Goal: Task Accomplishment & Management: Manage account settings

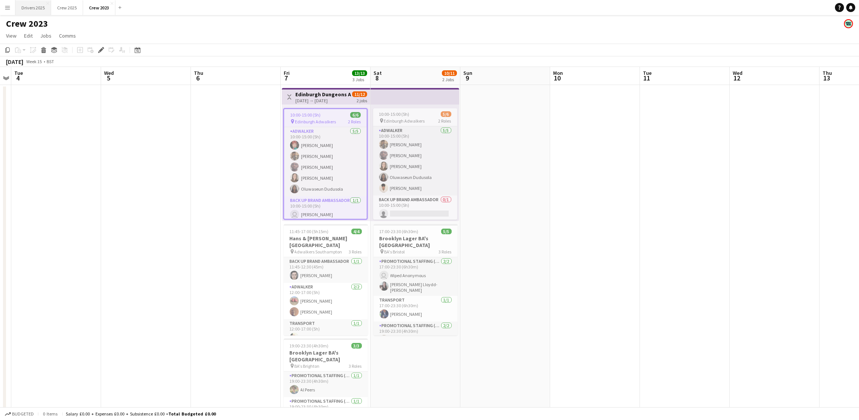
click at [25, 0] on button "Drivers 2025 Close" at bounding box center [33, 7] width 36 height 15
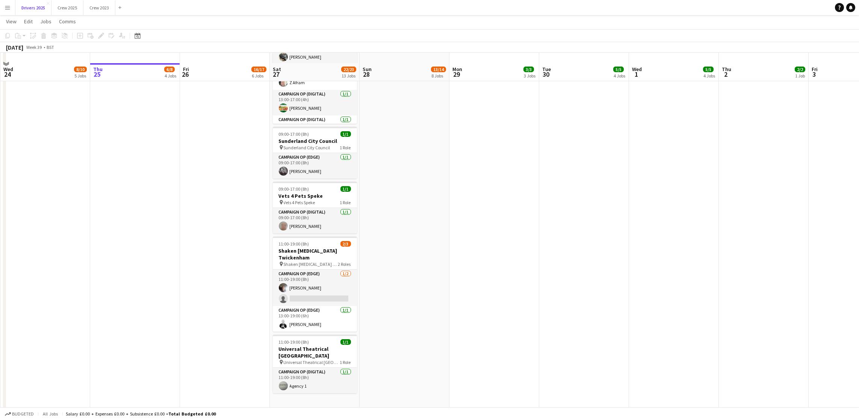
scroll to position [882, 0]
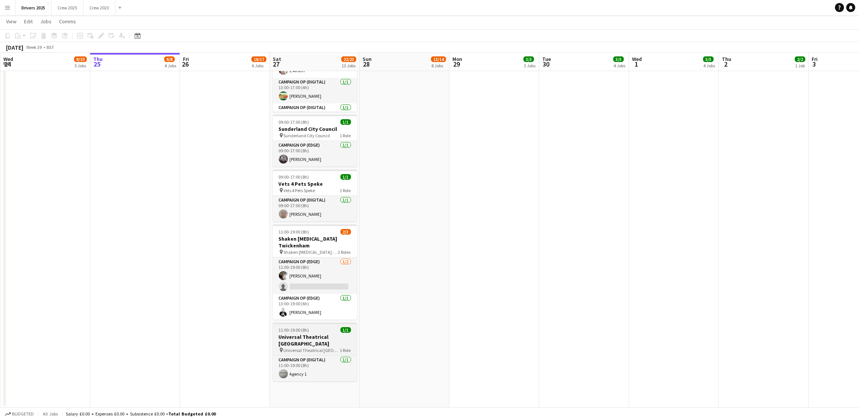
click at [306, 327] on span "11:00-19:00 (8h)" at bounding box center [294, 330] width 30 height 6
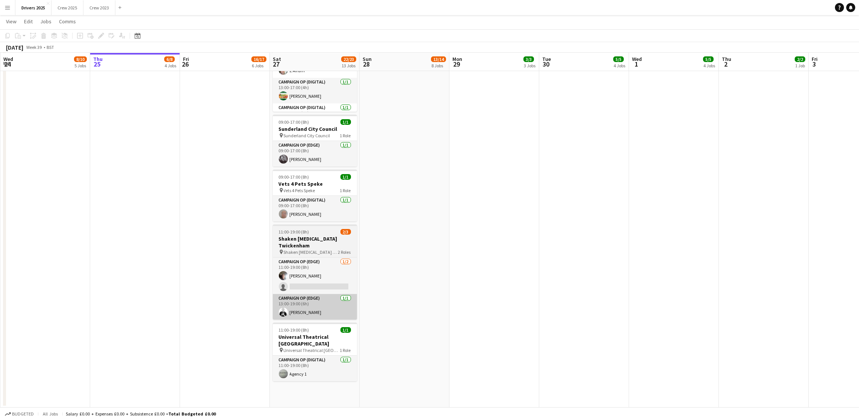
scroll to position [0, 180]
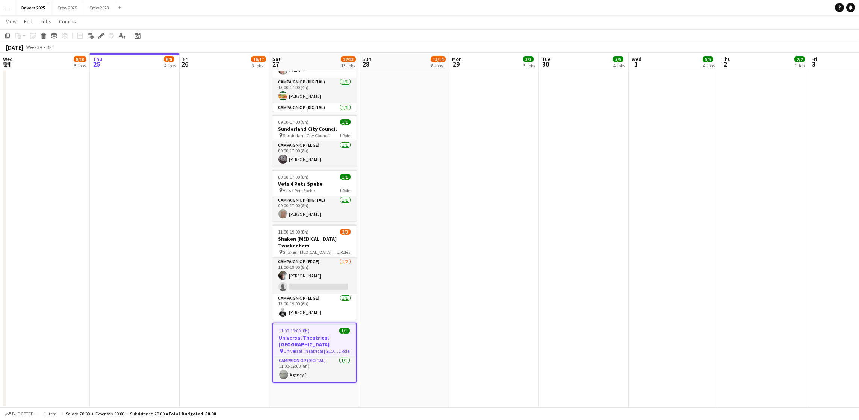
click at [97, 41] on app-toolbar "Copy Paste Paste Ctrl+V Paste with crew Ctrl+Shift+V Paste linked Job [GEOGRAPH…" at bounding box center [429, 35] width 859 height 13
click at [292, 347] on span "Universal Theatrical [GEOGRAPHIC_DATA]" at bounding box center [311, 350] width 56 height 6
click at [100, 36] on icon at bounding box center [101, 36] width 4 height 4
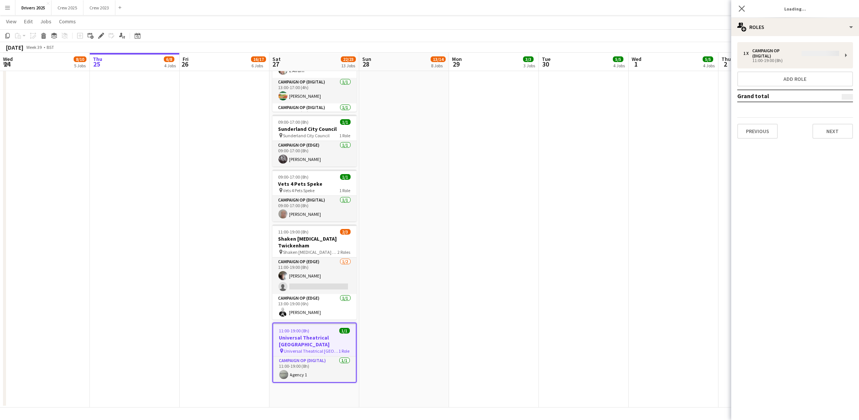
type input "**********"
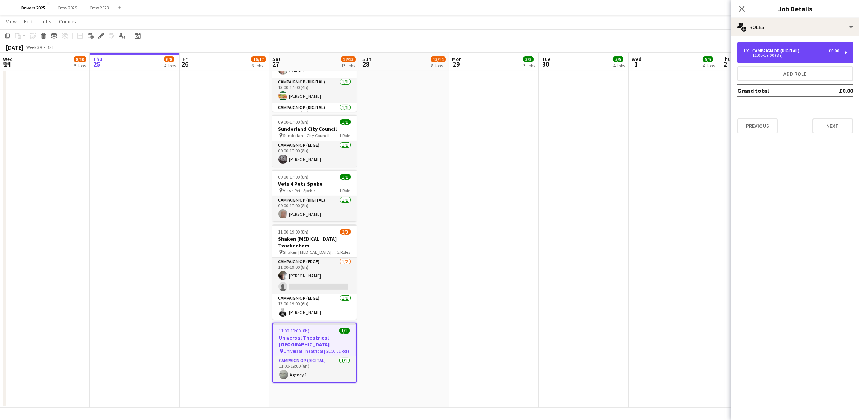
click at [771, 54] on div "11:00-19:00 (8h)" at bounding box center [791, 55] width 96 height 4
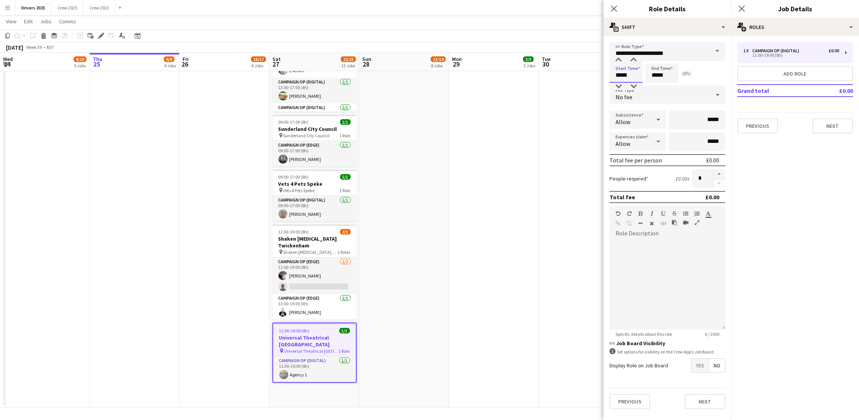
drag, startPoint x: 631, startPoint y: 77, endPoint x: 527, endPoint y: 74, distance: 104.1
type input "*****"
click at [843, 127] on button "Next" at bounding box center [832, 125] width 41 height 15
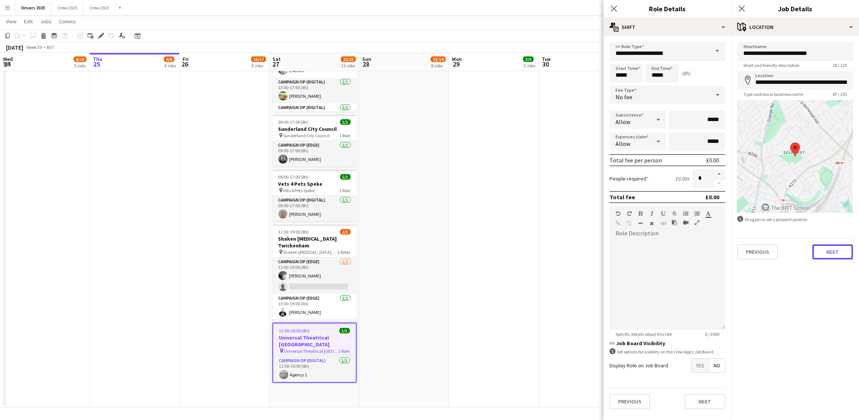
click at [821, 252] on button "Next" at bounding box center [832, 251] width 41 height 15
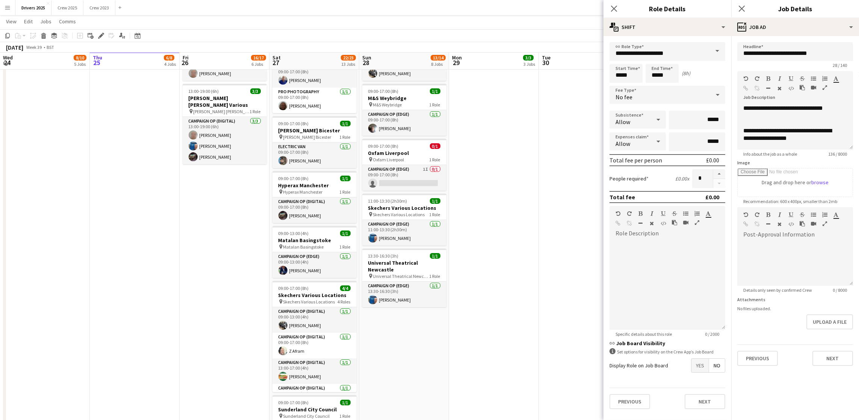
scroll to position [601, 0]
click at [382, 260] on span "13:30-16:30 (3h)" at bounding box center [383, 257] width 30 height 6
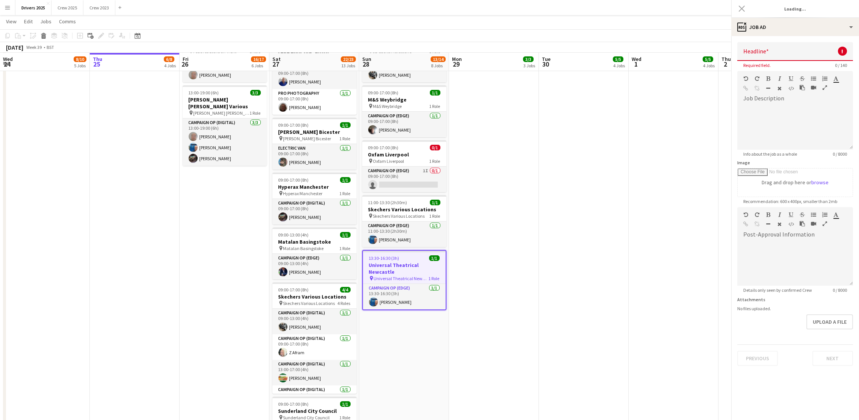
type input "**********"
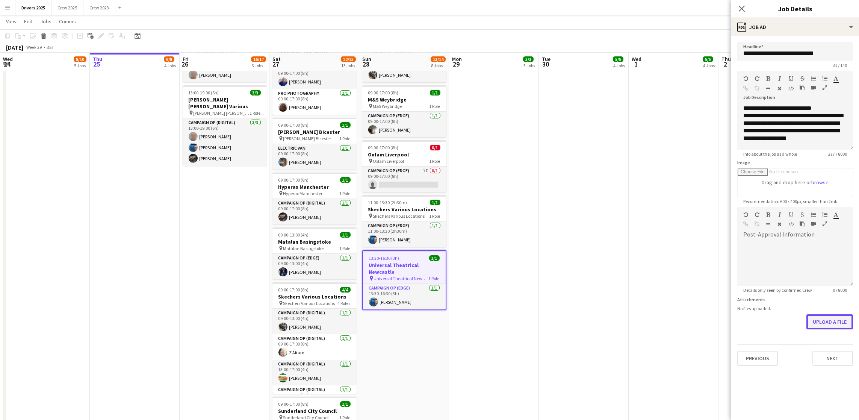
click at [822, 322] on button "Upload a file" at bounding box center [829, 321] width 47 height 15
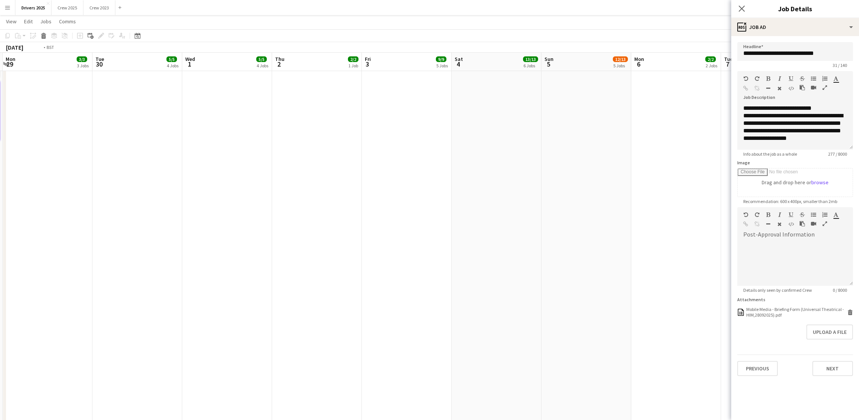
scroll to position [0, 213]
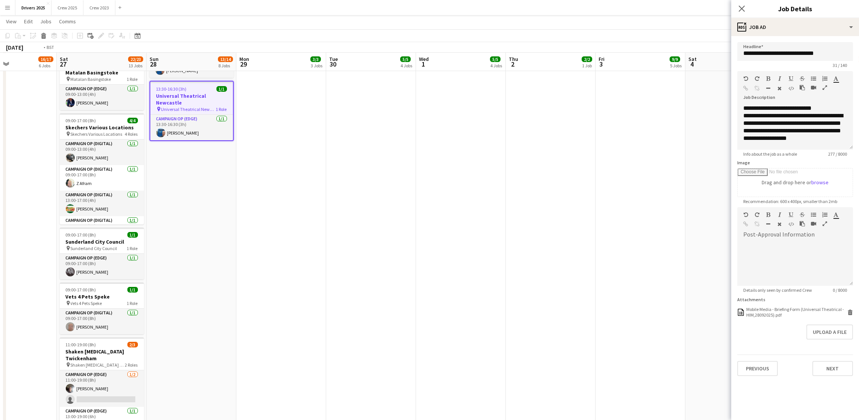
drag, startPoint x: 482, startPoint y: 139, endPoint x: 0, endPoint y: 156, distance: 482.2
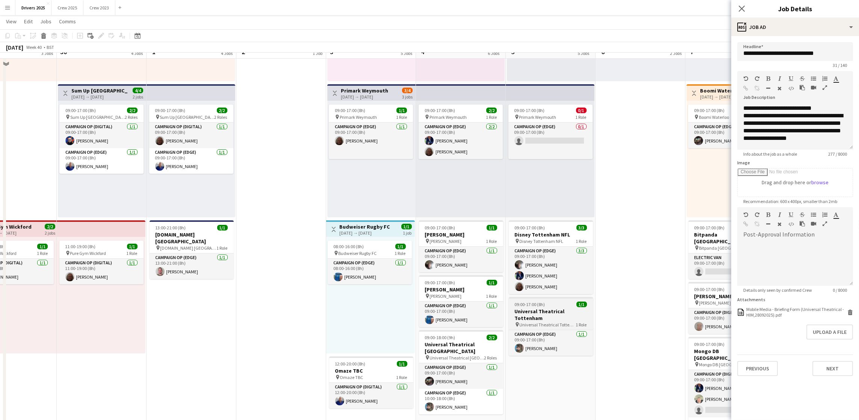
scroll to position [263, 0]
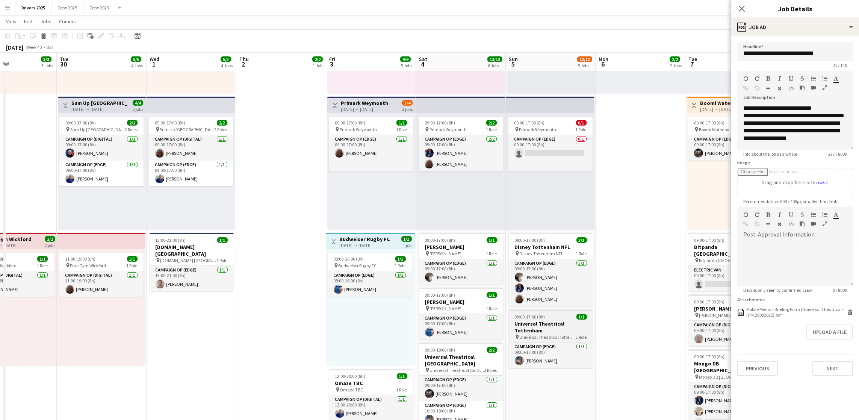
click at [534, 316] on span "09:00-17:00 (8h)" at bounding box center [530, 317] width 30 height 6
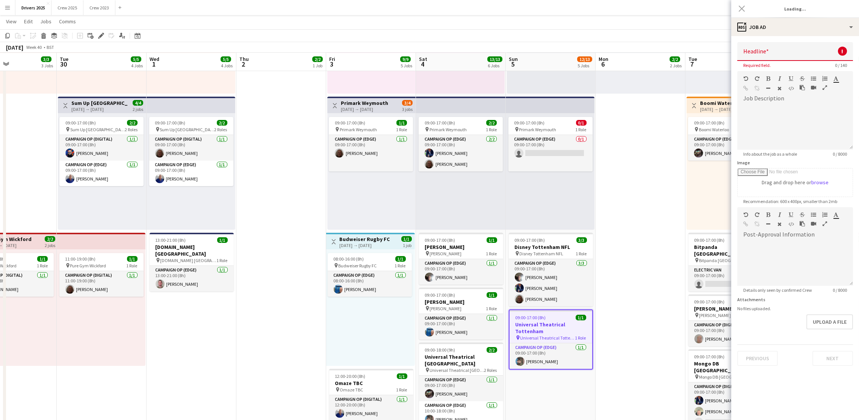
type input "**********"
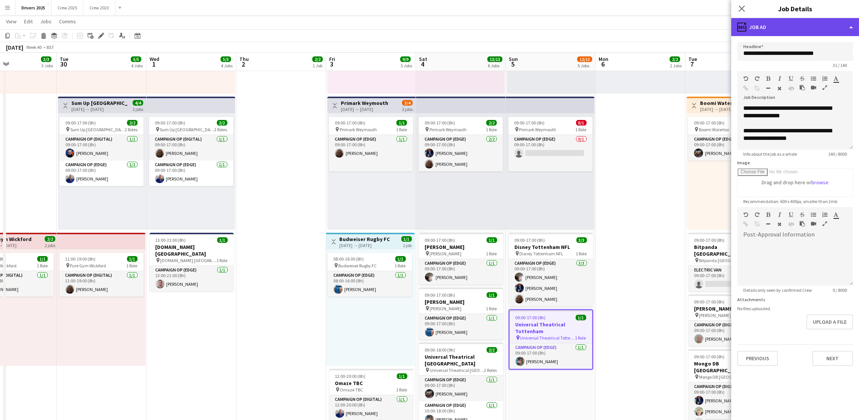
click at [780, 27] on div "ads-window Job Ad" at bounding box center [795, 27] width 128 height 18
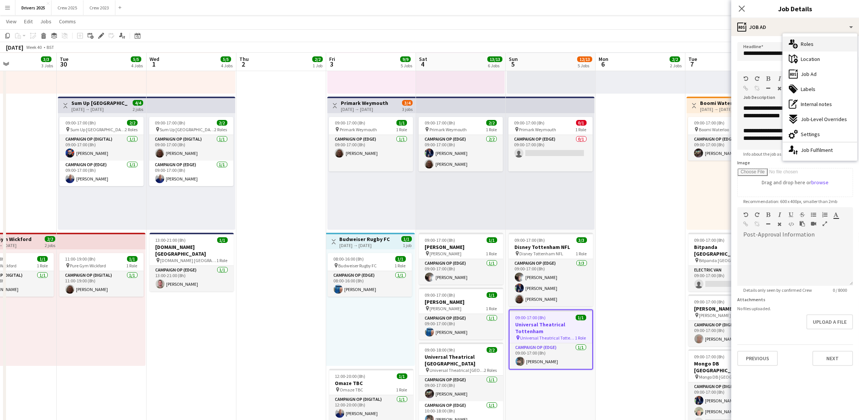
click at [817, 46] on div "multiple-users-add Roles" at bounding box center [819, 43] width 74 height 15
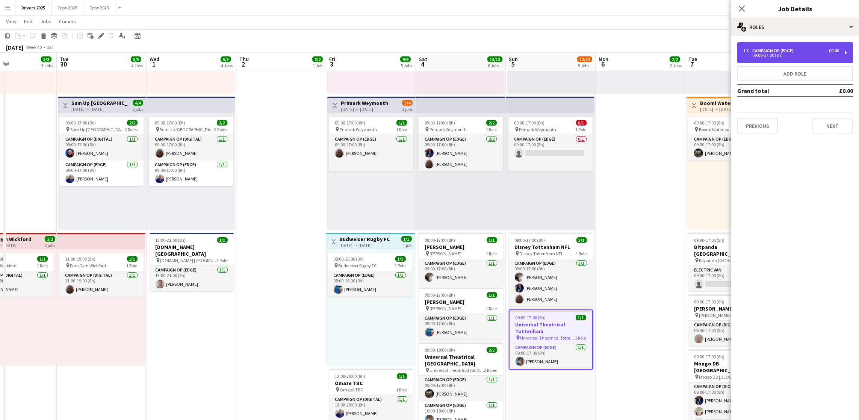
click at [766, 53] on div "09:00-17:00 (8h)" at bounding box center [791, 55] width 96 height 4
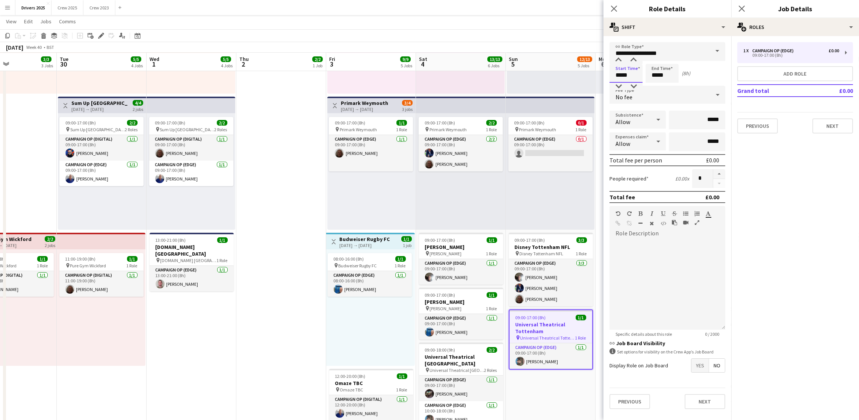
drag, startPoint x: 630, startPoint y: 77, endPoint x: 543, endPoint y: 75, distance: 87.2
click at [543, 75] on body "Menu Boards Boards Boards All jobs Status Workforce Workforce My Workforce Recr…" at bounding box center [429, 391] width 859 height 1308
type input "*****"
click at [842, 124] on button "Next" at bounding box center [832, 125] width 41 height 15
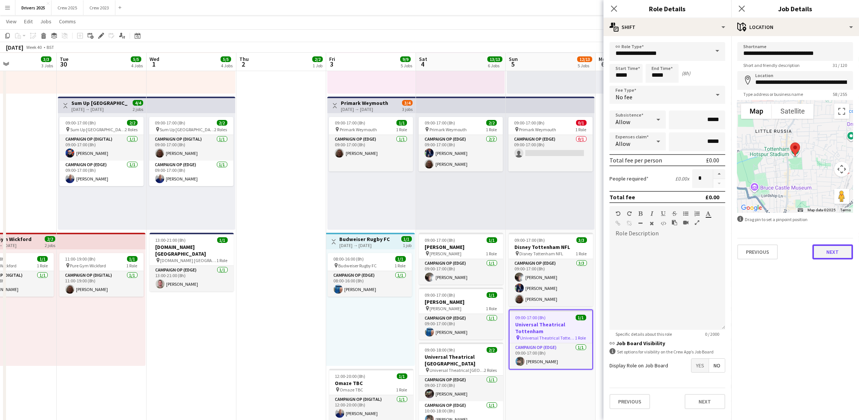
click at [842, 245] on button "Next" at bounding box center [832, 251] width 41 height 15
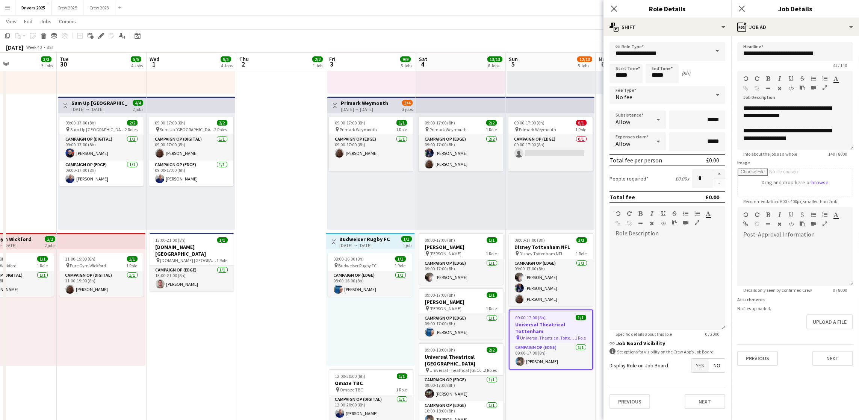
click at [567, 394] on app-date-cell "09:00-17:00 (8h) 7/7 pin B & Q Various Locations 3 Roles Campaign Op (Digital) …" at bounding box center [551, 427] width 90 height 1211
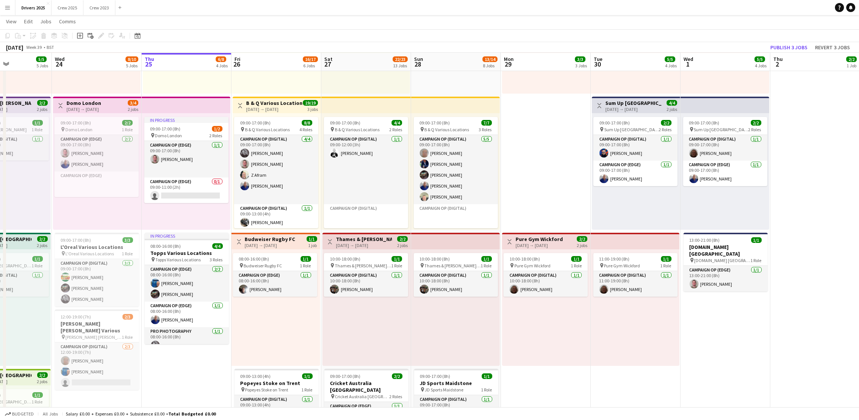
scroll to position [0, 217]
drag, startPoint x: 221, startPoint y: 370, endPoint x: 755, endPoint y: 223, distance: 554.1
click at [755, 223] on app-calendar-viewport "Sun 21 15/16 5 Jobs Mon 22 7/8 6 Jobs Tue 23 5/5 5 Jobs Wed 24 8/10 5 Jobs Thu …" at bounding box center [429, 400] width 859 height 1266
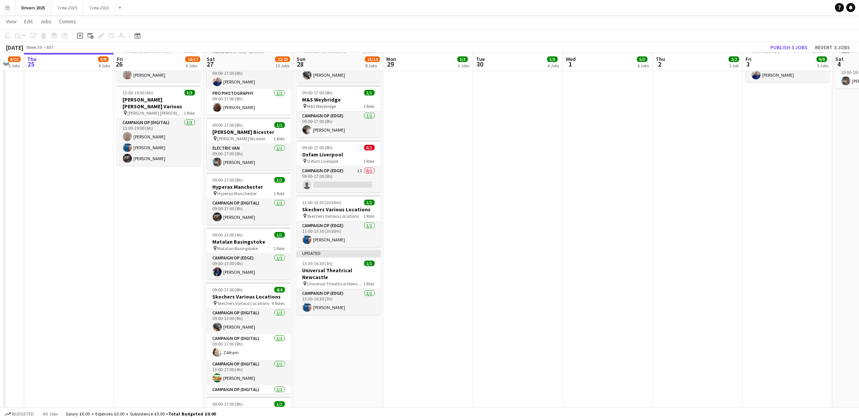
scroll to position [0, 259]
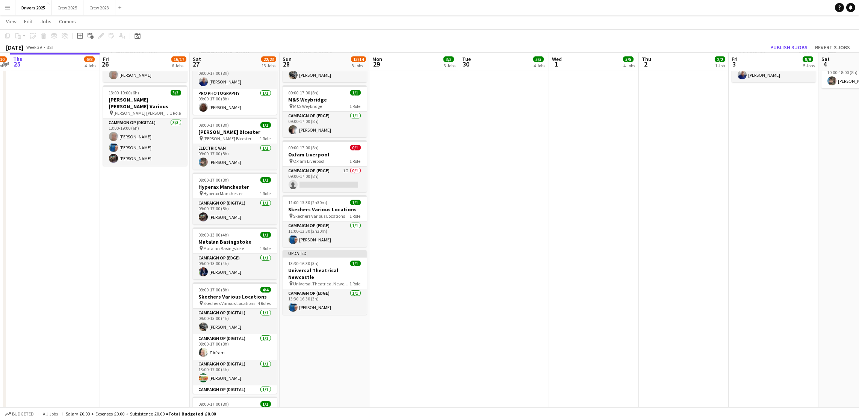
drag, startPoint x: 625, startPoint y: 282, endPoint x: 493, endPoint y: 275, distance: 132.0
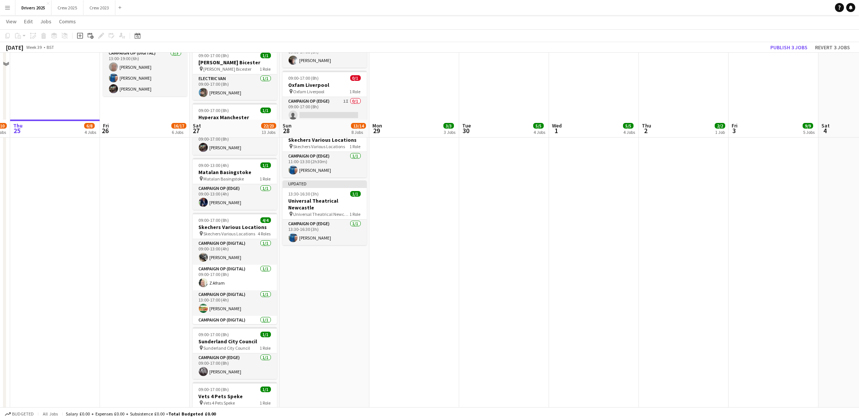
scroll to position [770, 0]
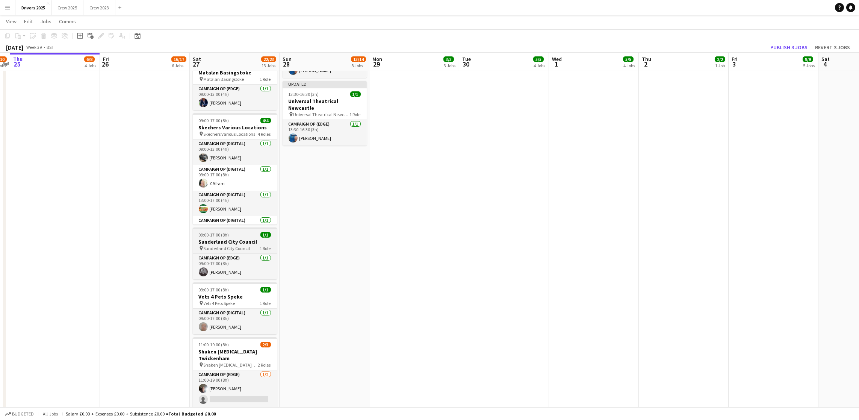
click at [209, 232] on span "09:00-17:00 (8h)" at bounding box center [214, 235] width 30 height 6
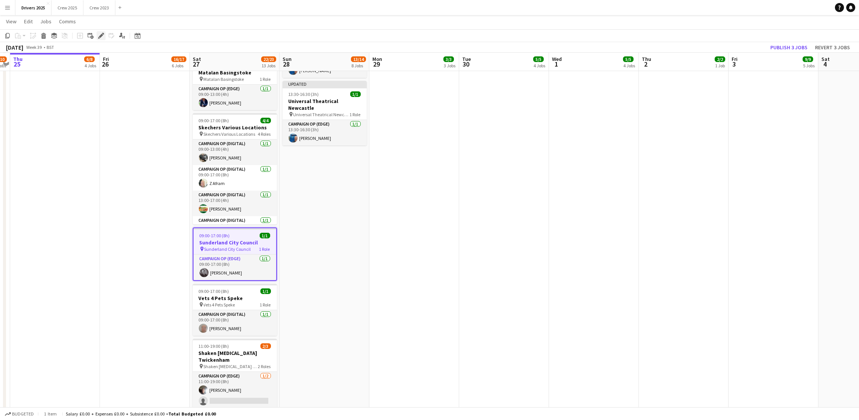
click at [100, 37] on icon at bounding box center [101, 36] width 4 height 4
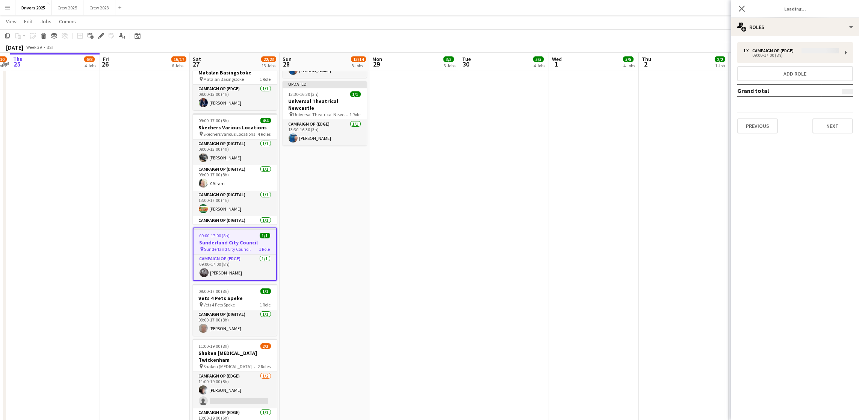
type input "**********"
click at [841, 125] on button "Next" at bounding box center [832, 125] width 41 height 15
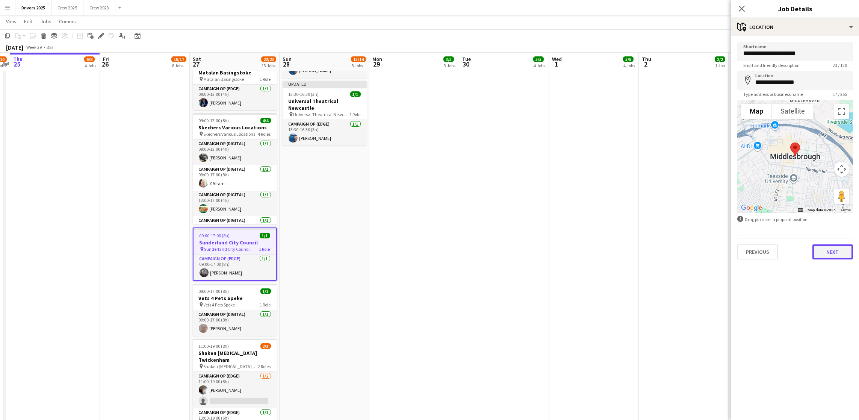
click at [836, 251] on button "Next" at bounding box center [832, 251] width 41 height 15
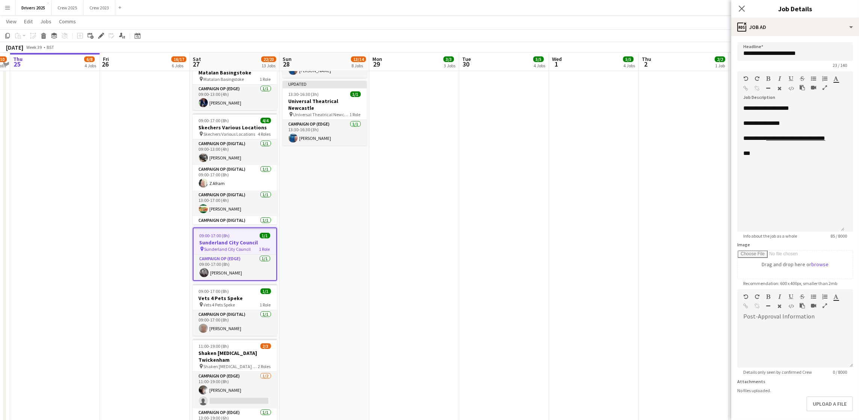
drag, startPoint x: 849, startPoint y: 146, endPoint x: 860, endPoint y: 243, distance: 97.6
click at [859, 243] on html "Menu Boards Boards Boards All jobs Status Workforce Workforce My Workforce Recr…" at bounding box center [429, 287] width 859 height 2114
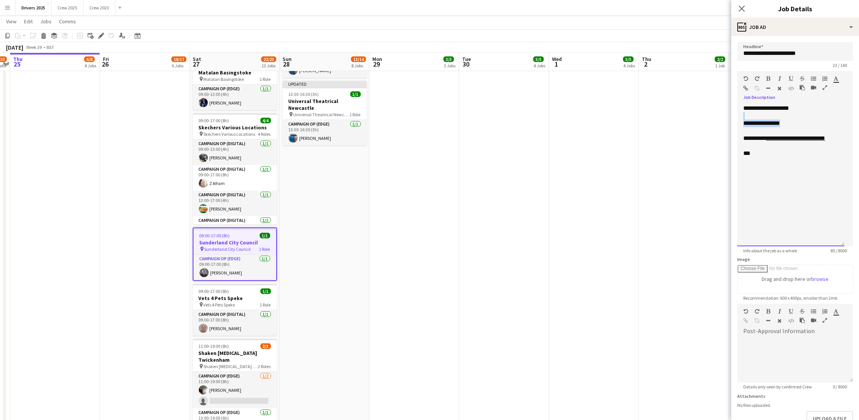
drag, startPoint x: 785, startPoint y: 133, endPoint x: 723, endPoint y: 126, distance: 62.0
click at [723, 126] on body "Menu Boards Boards Boards All jobs Status Workforce Workforce My Workforce Recr…" at bounding box center [429, 287] width 859 height 2114
click at [743, 77] on icon "button" at bounding box center [745, 78] width 5 height 5
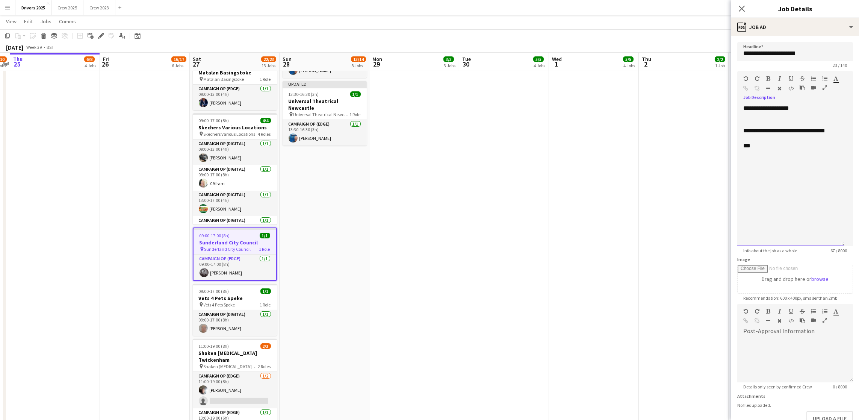
click at [824, 127] on div at bounding box center [790, 123] width 95 height 8
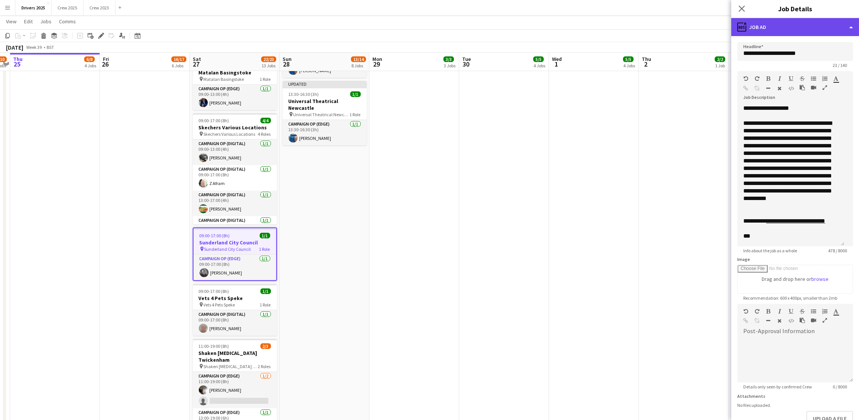
click at [789, 30] on div "ads-window Job Ad" at bounding box center [795, 27] width 128 height 18
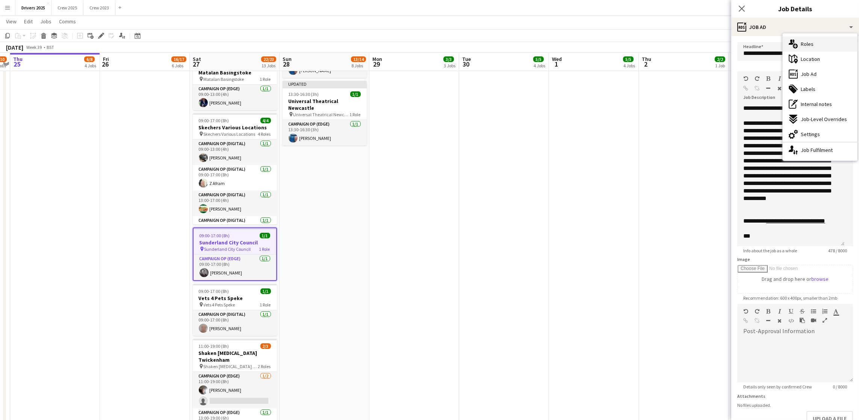
click at [816, 44] on div "multiple-users-add Roles" at bounding box center [819, 43] width 74 height 15
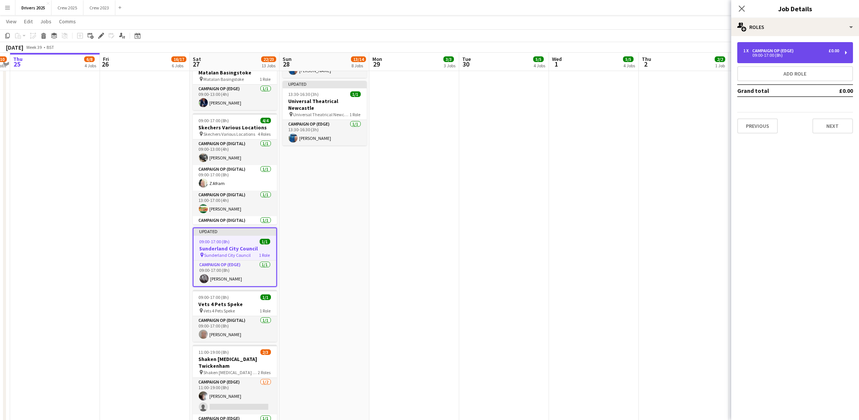
click at [774, 42] on div "1 x Campaign Op (Edge) £0.00 09:00-17:00 (8h)" at bounding box center [795, 52] width 116 height 21
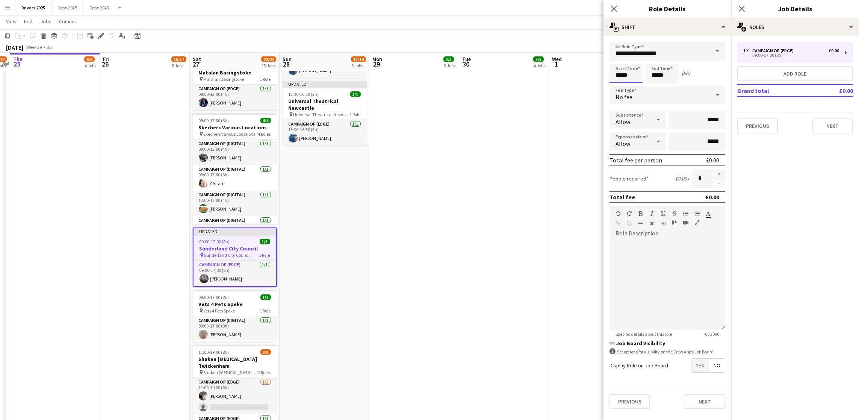
drag, startPoint x: 630, startPoint y: 72, endPoint x: 344, endPoint y: 32, distance: 288.6
click at [361, 38] on body "Menu Boards Boards Boards All jobs Status Workforce Workforce My Workforce Recr…" at bounding box center [429, 287] width 859 height 2114
type input "*****"
click at [837, 119] on button "Next" at bounding box center [832, 125] width 41 height 15
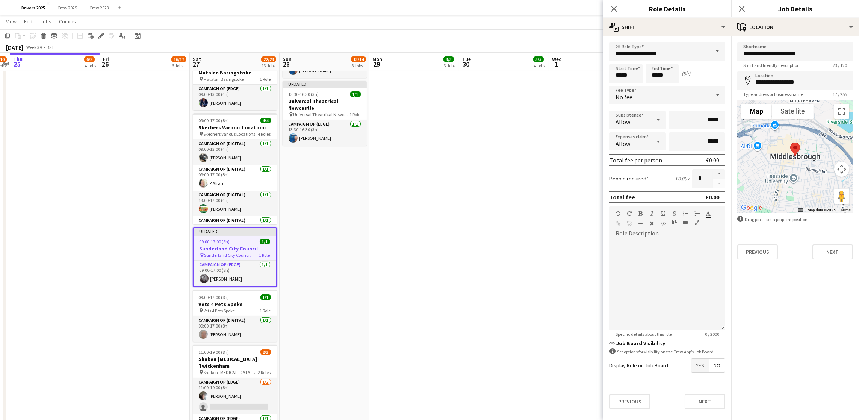
click at [431, 233] on app-date-cell "09:00-17:00 (8h) 1/1 pin Bountiful Cow Liverpool 1 Role Electric Van [DATE] 09:…" at bounding box center [414, 323] width 90 height 2017
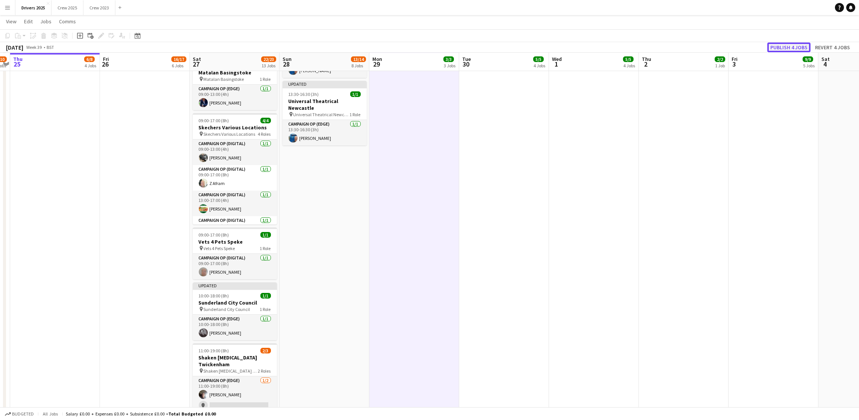
click at [773, 46] on button "Publish 4 jobs" at bounding box center [788, 47] width 43 height 10
click at [773, 46] on div "Publish 4 jobs Revert 4 jobs" at bounding box center [810, 47] width 98 height 10
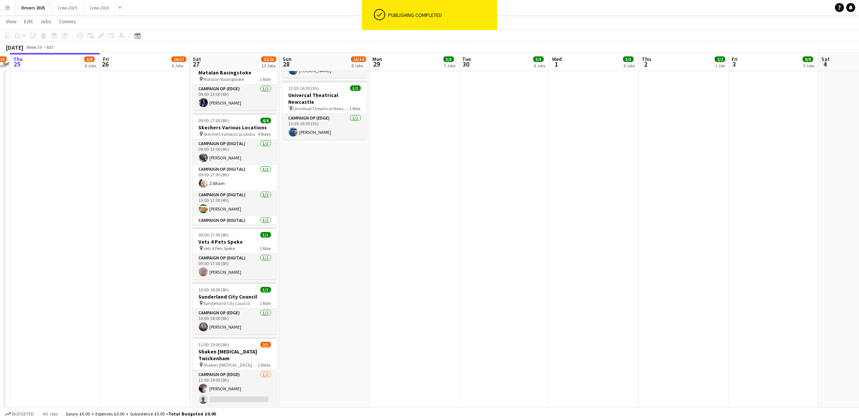
scroll to position [0, 192]
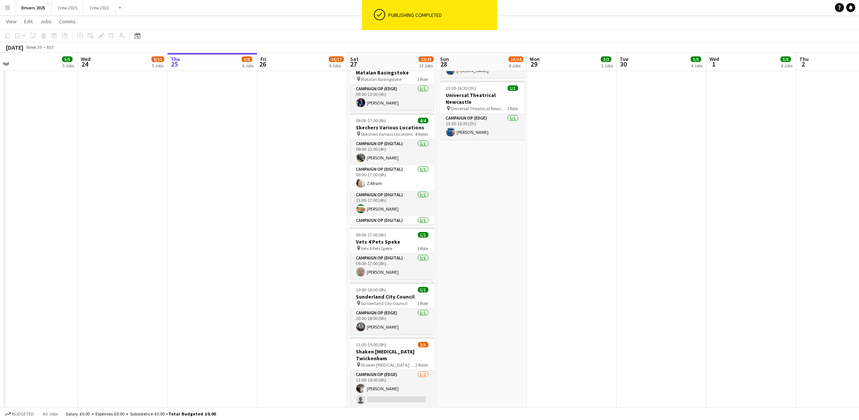
drag, startPoint x: 386, startPoint y: 314, endPoint x: 544, endPoint y: 290, distance: 159.5
click at [544, 290] on app-calendar-viewport "Sun 21 15/16 5 Jobs Mon 22 7/8 6 Jobs Tue 23 5/5 5 Jobs Wed 24 8/10 5 Jobs Thu …" at bounding box center [429, 296] width 859 height 2072
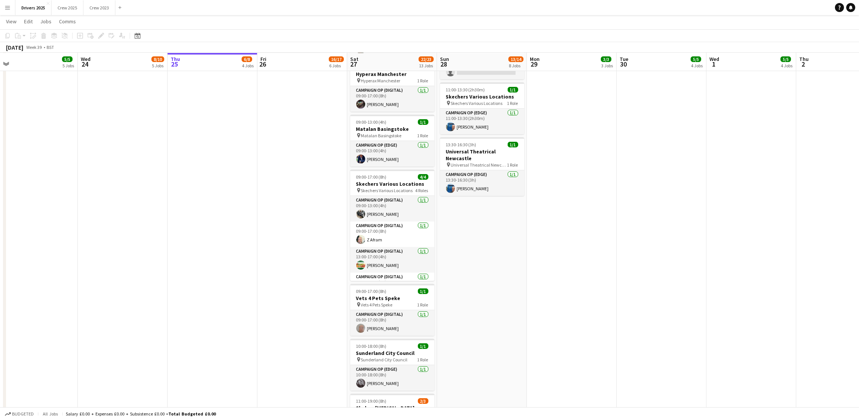
scroll to position [0, 231]
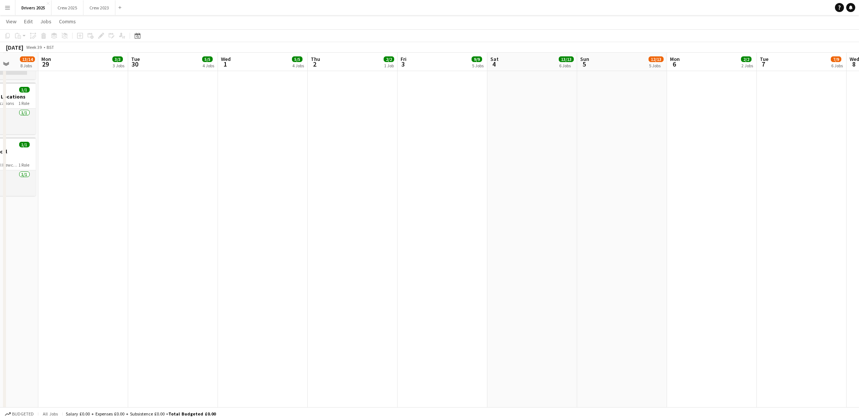
drag, startPoint x: 826, startPoint y: 276, endPoint x: 337, endPoint y: 317, distance: 490.0
click at [337, 317] on app-calendar-viewport "Fri 26 16/17 6 Jobs Sat 27 22/23 13 Jobs Sun 28 13/14 8 Jobs Mon 29 3/3 3 Jobs …" at bounding box center [429, 352] width 859 height 2072
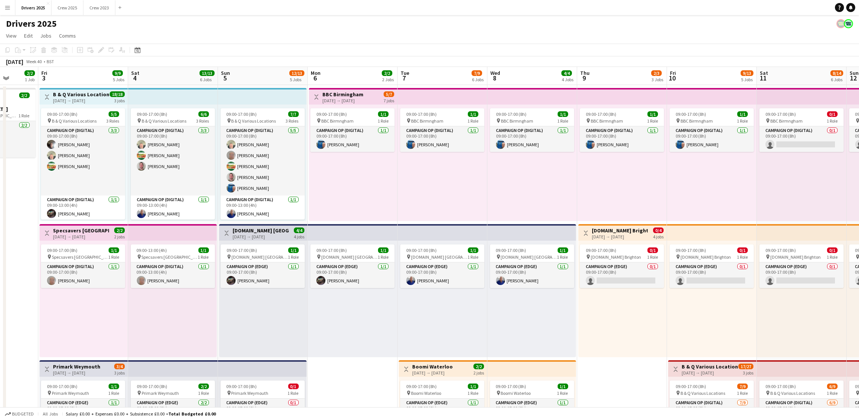
scroll to position [0, 213]
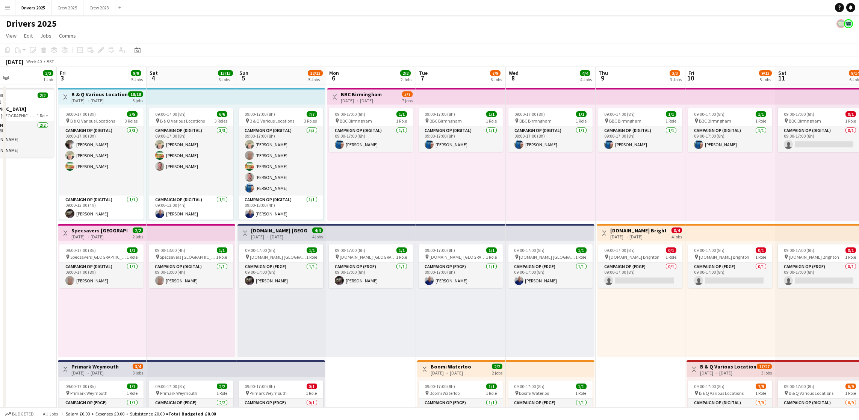
drag, startPoint x: 719, startPoint y: 388, endPoint x: 486, endPoint y: 323, distance: 241.6
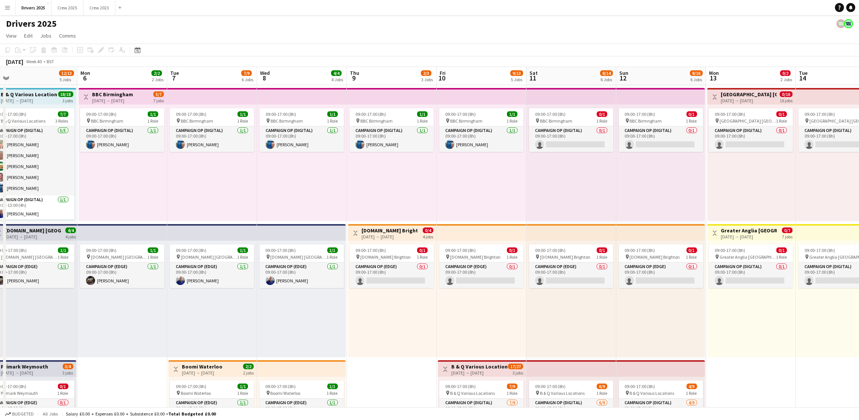
drag, startPoint x: 610, startPoint y: 358, endPoint x: 342, endPoint y: 326, distance: 270.0
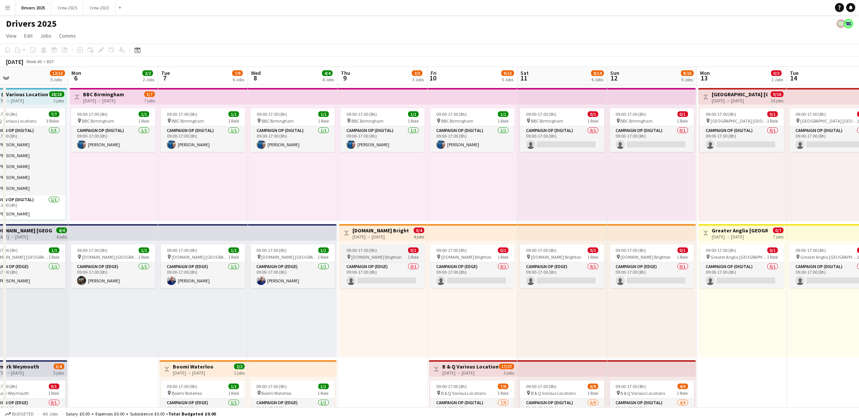
click at [372, 250] on span "09:00-17:00 (8h)" at bounding box center [361, 250] width 30 height 6
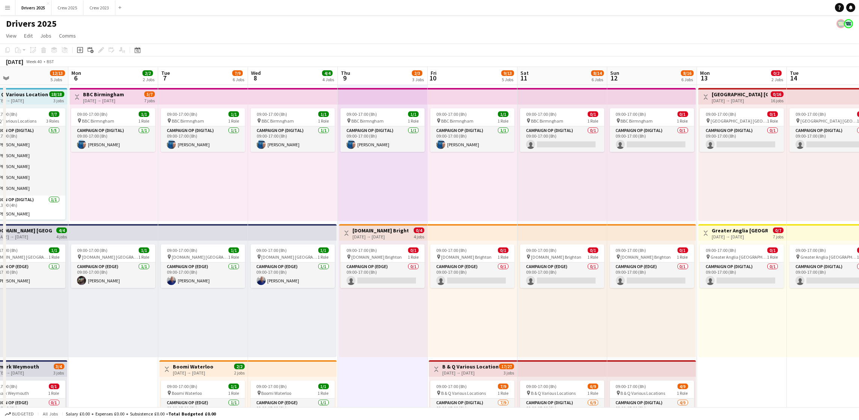
click at [390, 234] on div "[DATE] → [DATE]" at bounding box center [380, 237] width 56 height 6
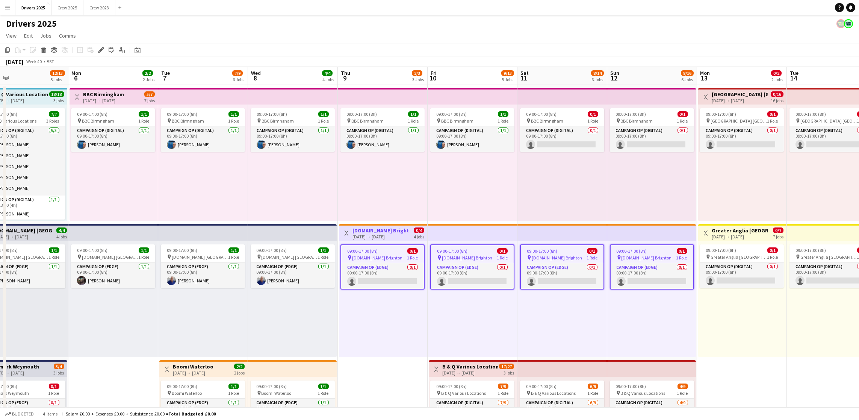
click at [100, 50] on icon at bounding box center [101, 50] width 4 height 4
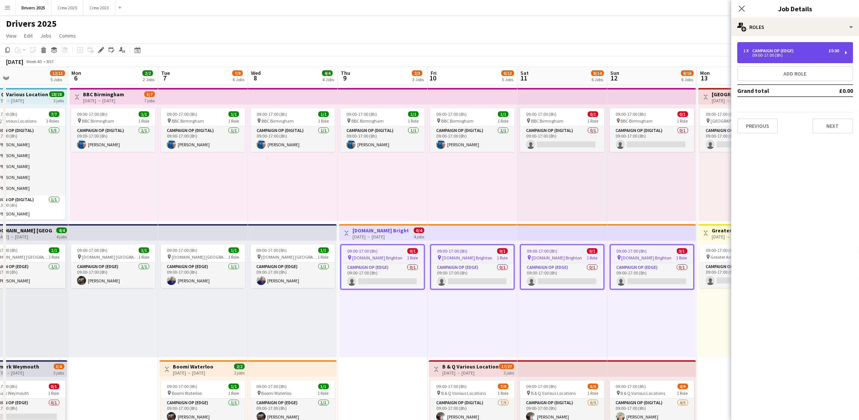
click at [781, 54] on div "09:00-17:00 (8h)" at bounding box center [791, 55] width 96 height 4
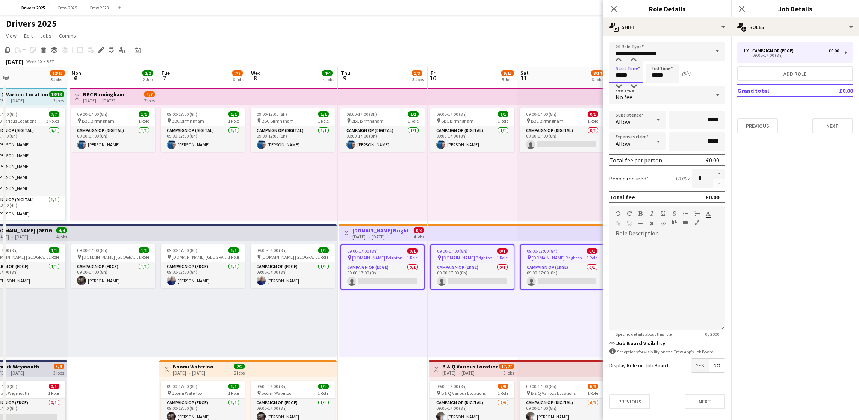
drag, startPoint x: 631, startPoint y: 81, endPoint x: 604, endPoint y: 81, distance: 27.4
click at [604, 81] on form "**********" at bounding box center [667, 228] width 128 height 373
type input "*****"
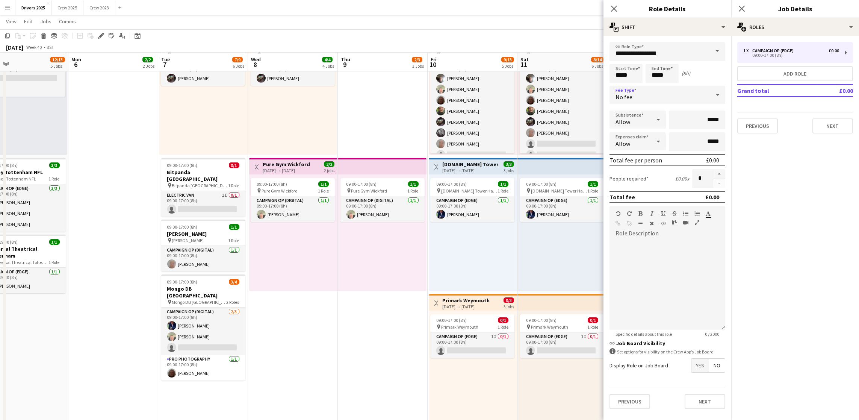
scroll to position [338, 0]
click at [446, 165] on h3 "[DOMAIN_NAME] Tower Hamlets" at bounding box center [470, 163] width 56 height 7
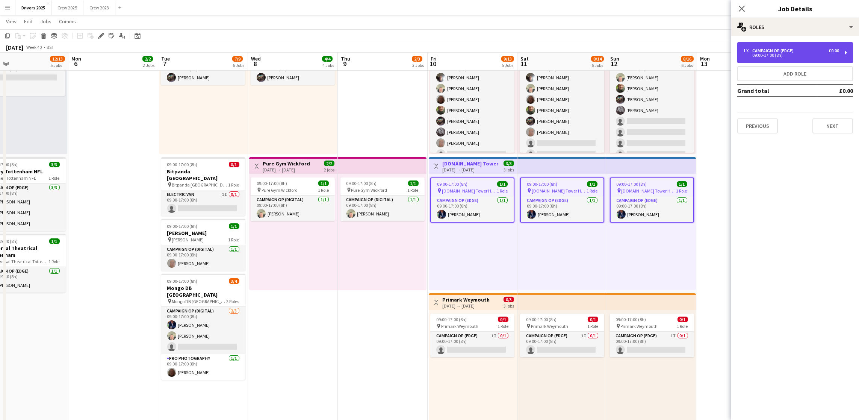
click at [771, 51] on div "Campaign Op (Edge)" at bounding box center [774, 50] width 44 height 5
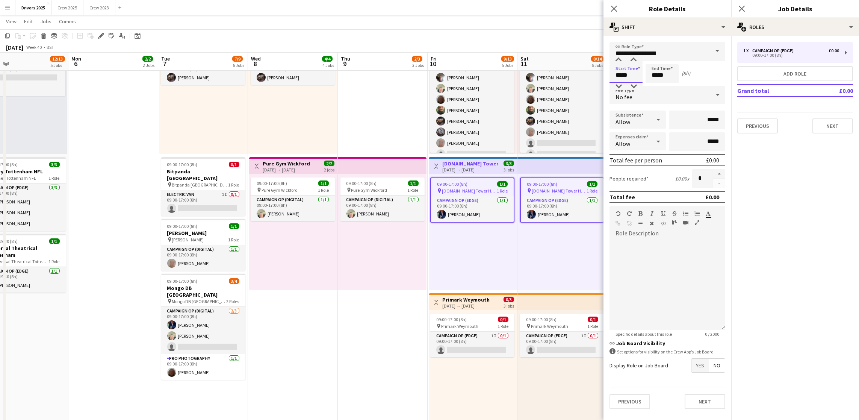
drag, startPoint x: 633, startPoint y: 78, endPoint x: 470, endPoint y: 68, distance: 163.7
type input "*****"
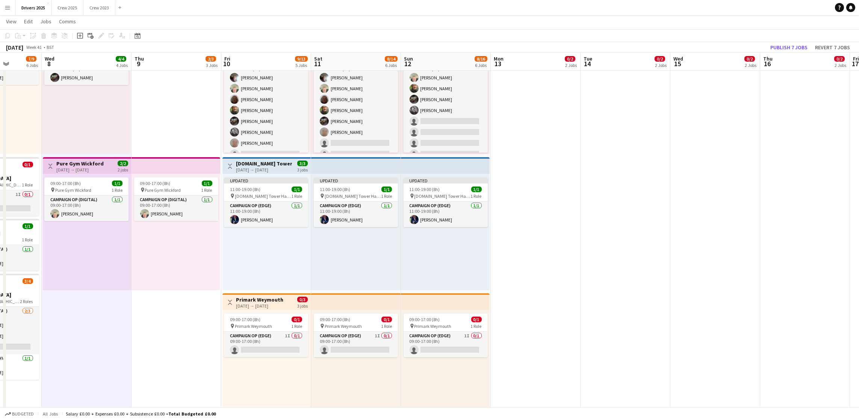
drag, startPoint x: 798, startPoint y: 264, endPoint x: 591, endPoint y: 288, distance: 208.3
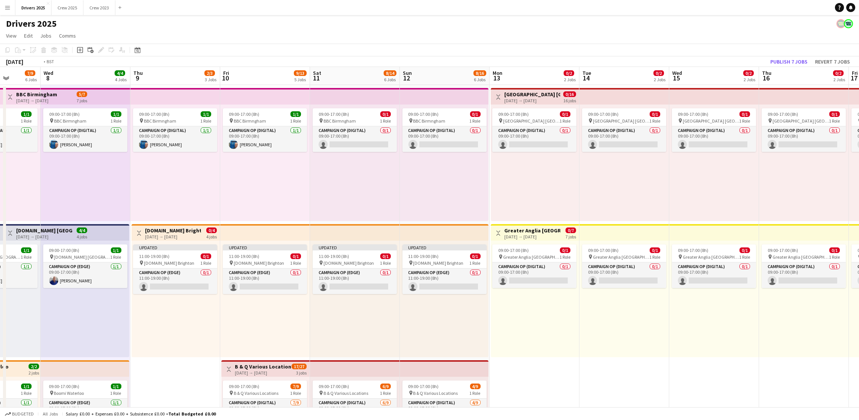
scroll to position [0, 194]
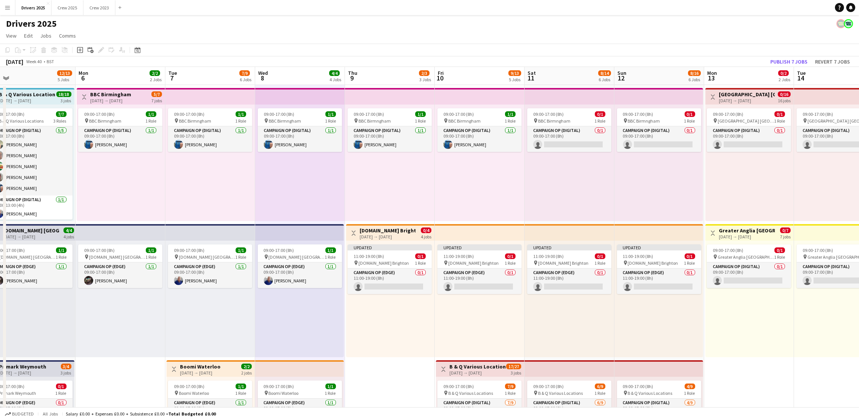
drag, startPoint x: 562, startPoint y: 348, endPoint x: 777, endPoint y: 318, distance: 216.5
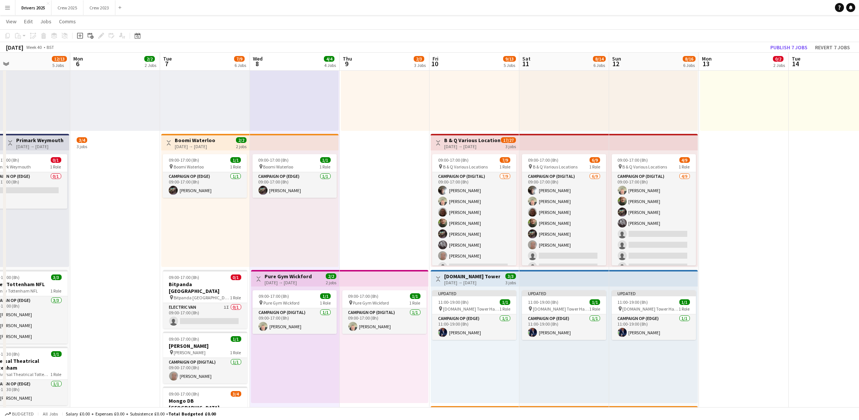
scroll to position [0, 184]
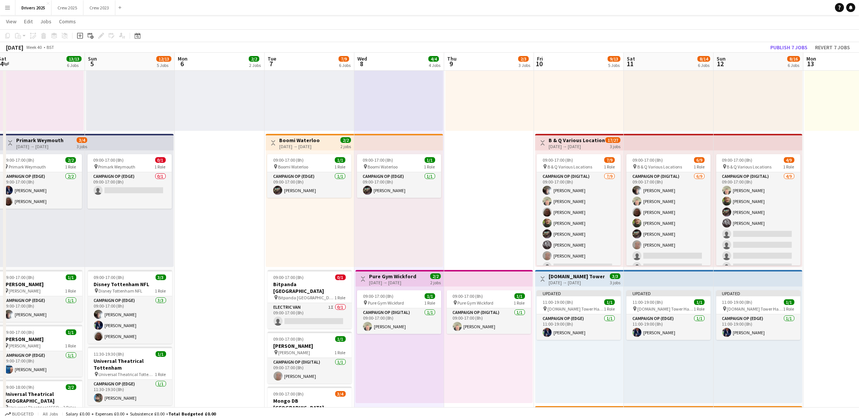
drag, startPoint x: 325, startPoint y: 373, endPoint x: 418, endPoint y: 369, distance: 92.8
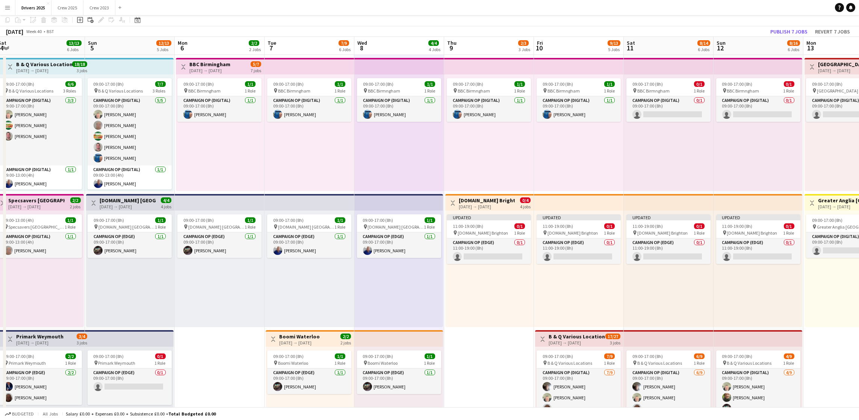
scroll to position [0, 0]
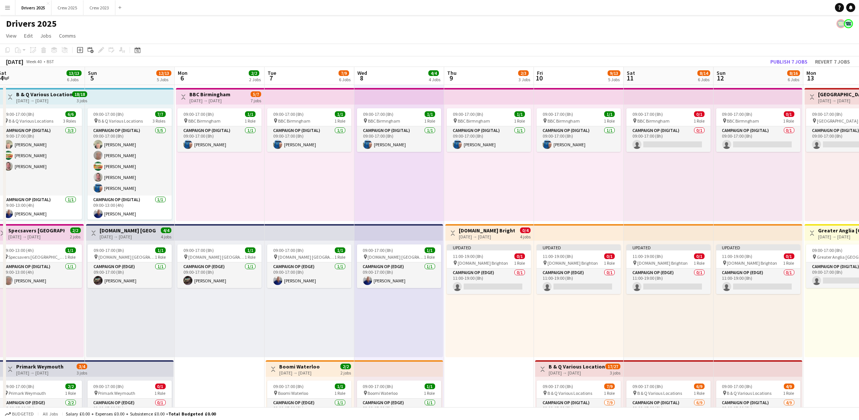
click at [123, 228] on h3 "[DOMAIN_NAME] [GEOGRAPHIC_DATA]" at bounding box center [128, 230] width 56 height 7
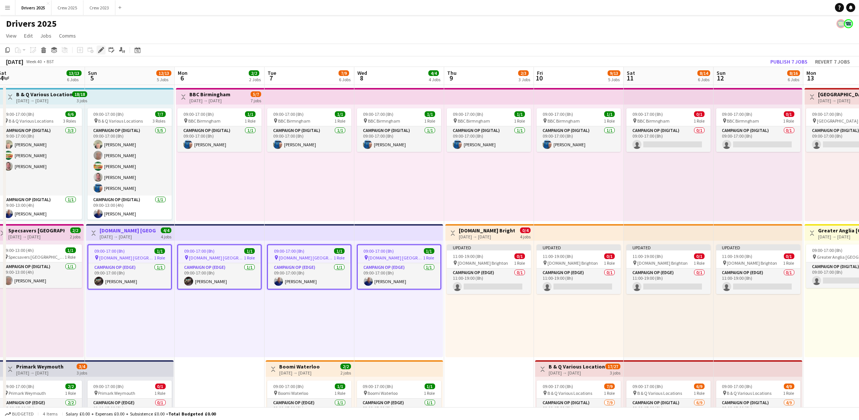
click at [99, 51] on icon at bounding box center [101, 50] width 4 height 4
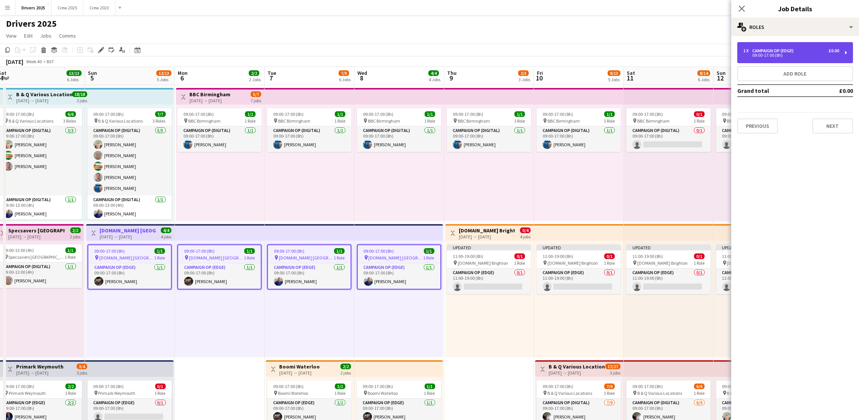
click at [750, 62] on div "1 x Campaign Op (Edge) £0.00 09:00-17:00 (8h)" at bounding box center [795, 52] width 116 height 21
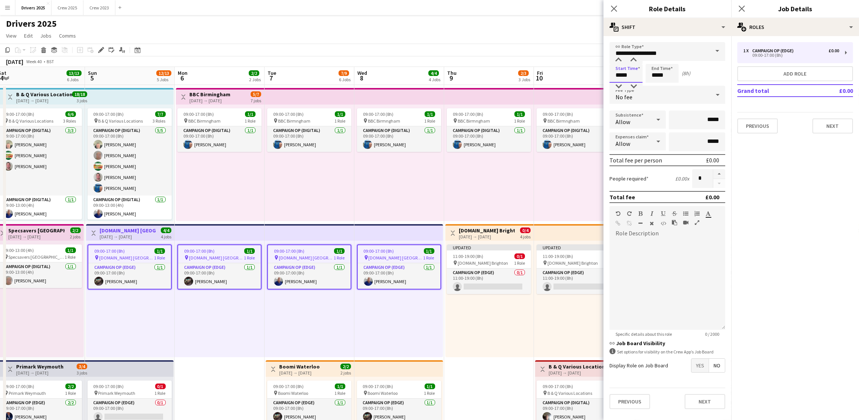
drag, startPoint x: 636, startPoint y: 75, endPoint x: 500, endPoint y: 59, distance: 136.9
type input "*****"
click at [844, 123] on button "Next" at bounding box center [832, 125] width 41 height 15
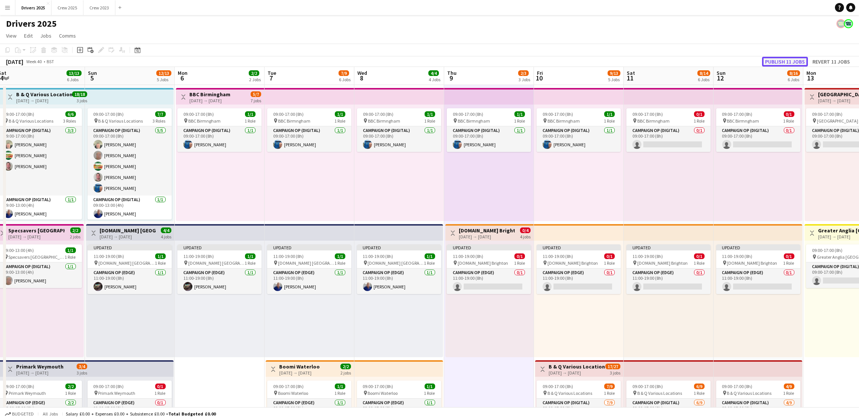
click at [780, 62] on button "Publish 11 jobs" at bounding box center [785, 62] width 46 height 10
